Goal: Information Seeking & Learning: Learn about a topic

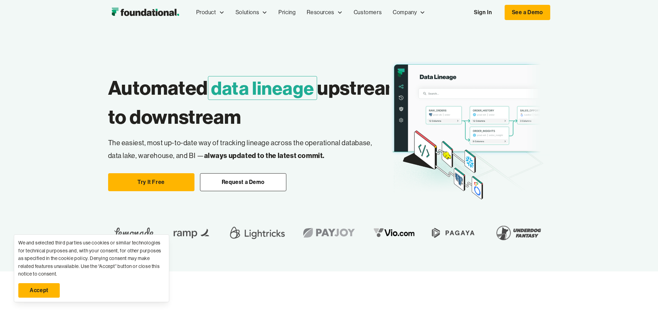
click at [47, 285] on link "Accept" at bounding box center [38, 290] width 41 height 15
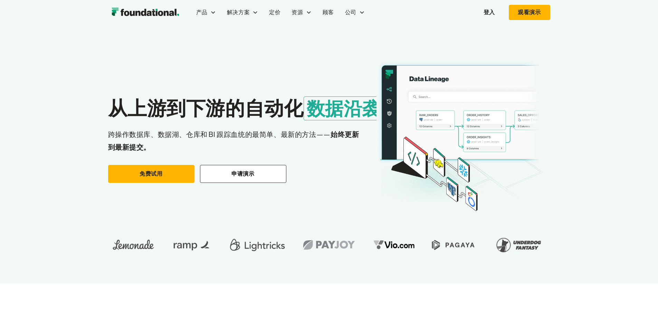
click at [376, 217] on img at bounding box center [463, 134] width 174 height 164
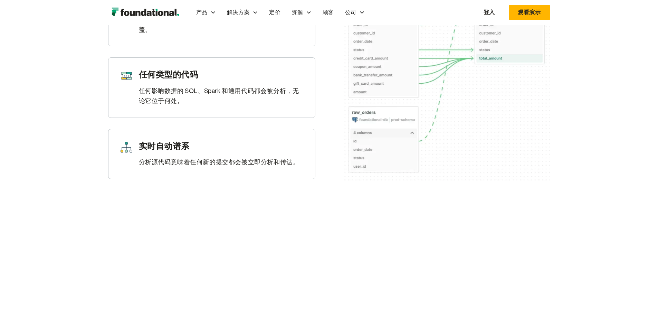
scroll to position [539, 0]
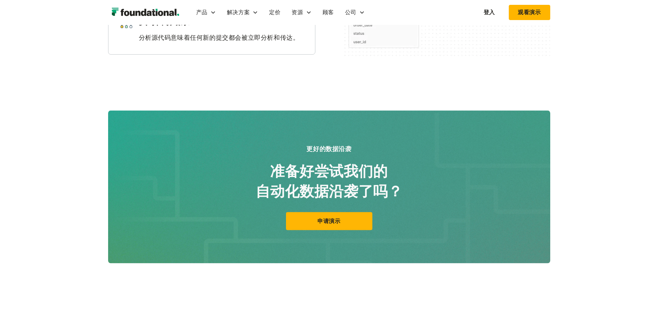
click at [139, 41] on font "分析源代码意味着任何新的提交都会被立即分析和传达。" at bounding box center [219, 37] width 161 height 7
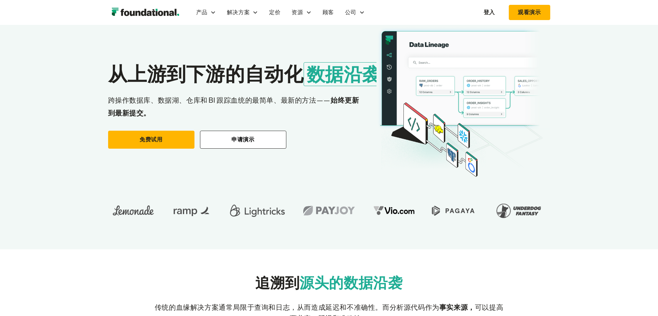
scroll to position [0, 0]
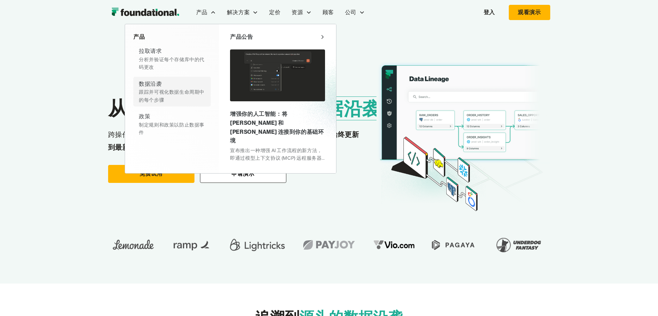
click at [139, 100] on div "跟踪并可视化数据生命周期中的每个步骤" at bounding box center [172, 96] width 66 height 16
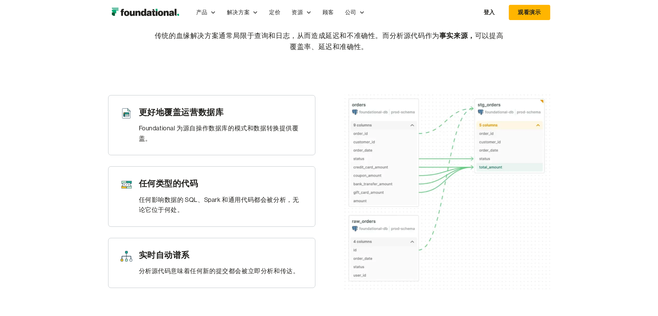
scroll to position [290, 0]
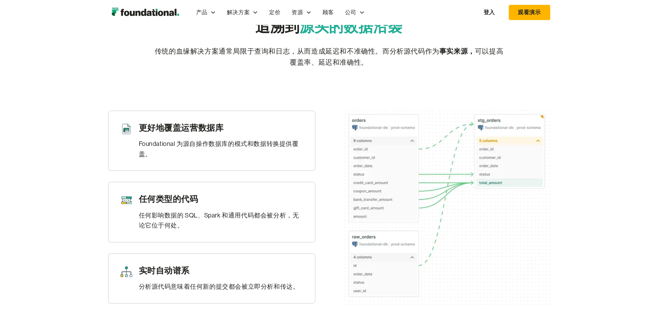
click at [321, 36] on font "源头的数据沿袭" at bounding box center [350, 27] width 103 height 18
click at [288, 36] on font "追溯到" at bounding box center [277, 27] width 44 height 18
click at [329, 66] on font "可以提高覆盖率、延迟和准确性。" at bounding box center [396, 56] width 213 height 19
click at [451, 55] on font "事实来源，" at bounding box center [457, 51] width 36 height 9
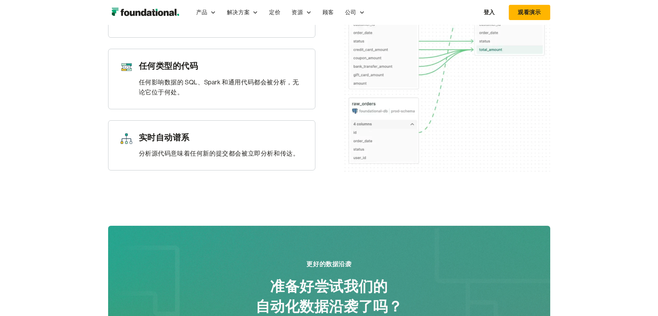
scroll to position [497, 0]
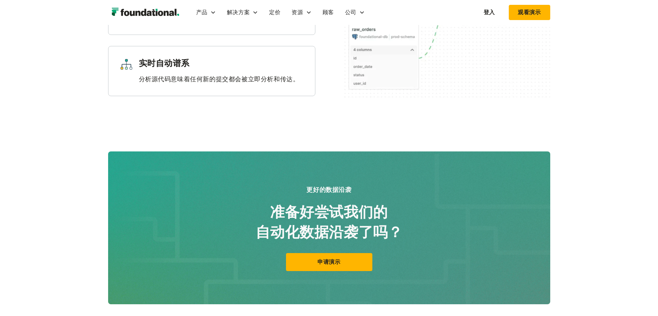
click at [129, 96] on div "实时自动谱系 分析源代码意味着任何新的提交都会被立即分析和传达。" at bounding box center [211, 71] width 207 height 50
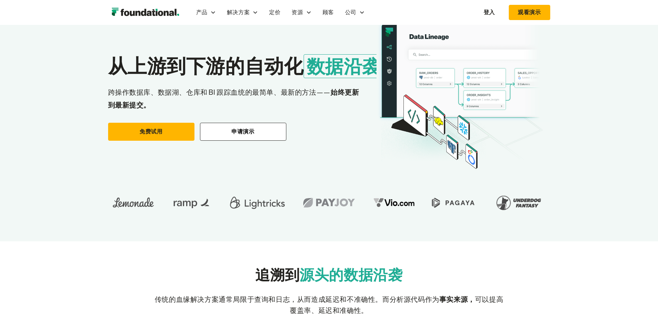
scroll to position [0, 0]
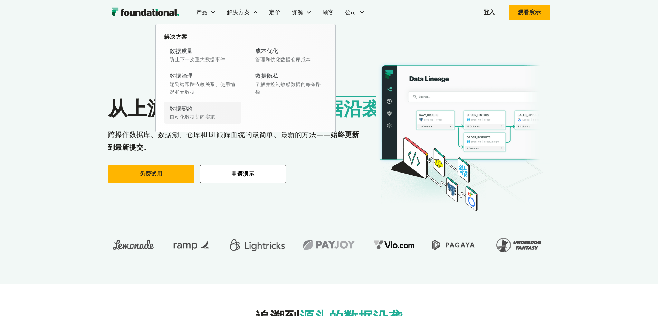
click at [170, 105] on div "数据契约 自动化数据契约实施" at bounding box center [203, 112] width 66 height 17
